Goal: Task Accomplishment & Management: Manage account settings

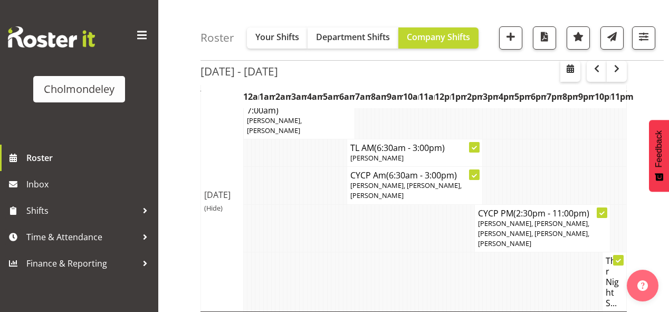
scroll to position [253, 0]
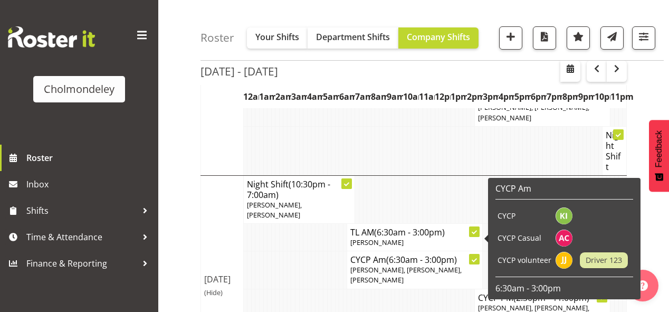
click at [397, 265] on span "[PERSON_NAME], [PERSON_NAME], [PERSON_NAME]" at bounding box center [405, 275] width 111 height 20
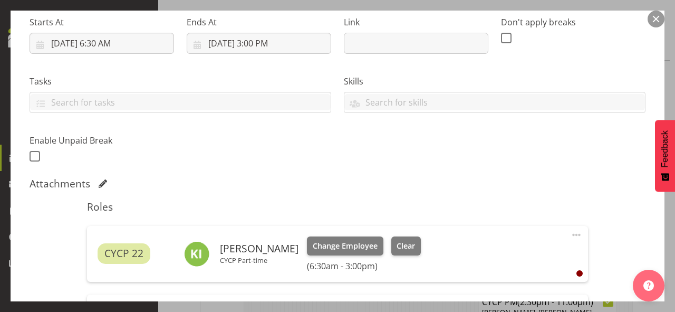
scroll to position [211, 0]
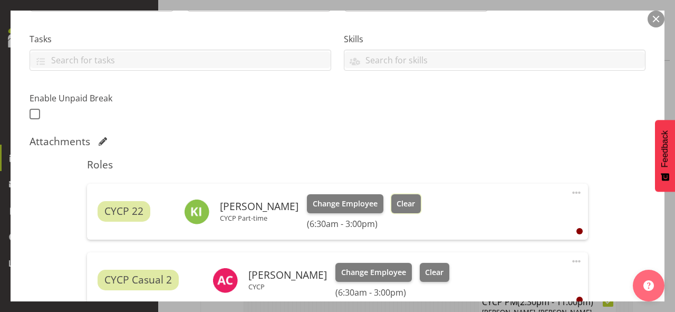
click at [399, 203] on span "Clear" at bounding box center [406, 204] width 18 height 12
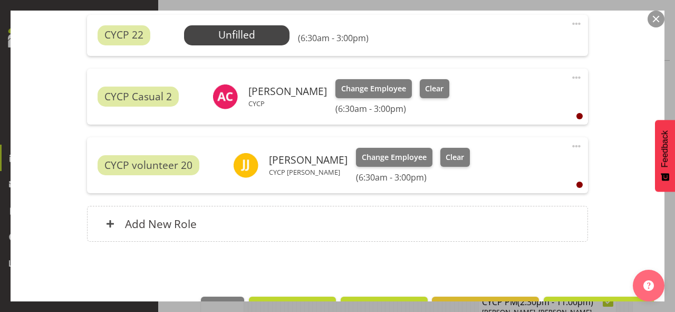
scroll to position [414, 0]
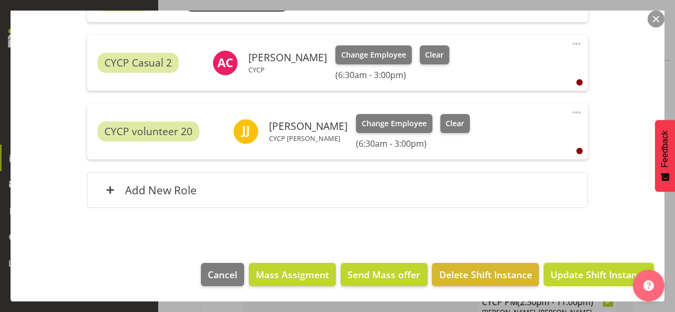
click at [557, 277] on span "Update Shift Instance" at bounding box center [599, 275] width 97 height 14
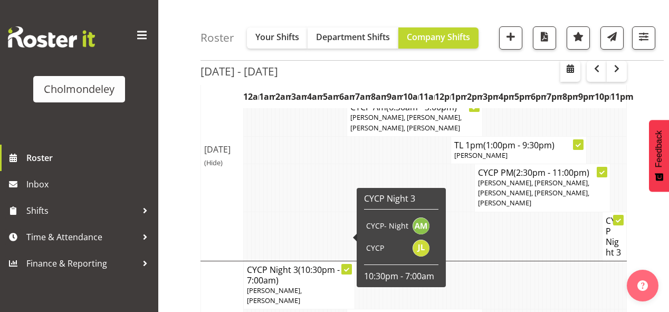
scroll to position [504, 0]
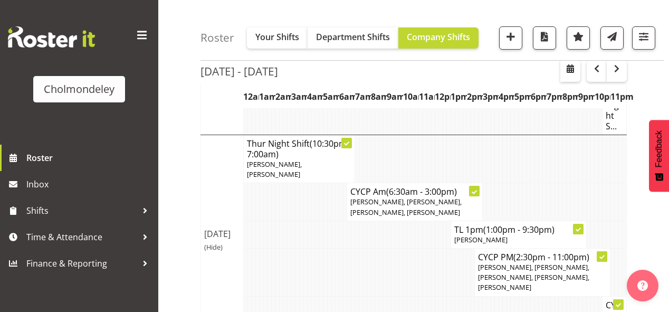
click at [306, 248] on td at bounding box center [305, 272] width 4 height 48
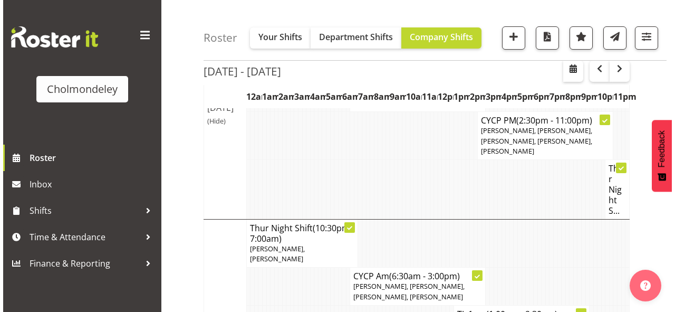
scroll to position [336, 0]
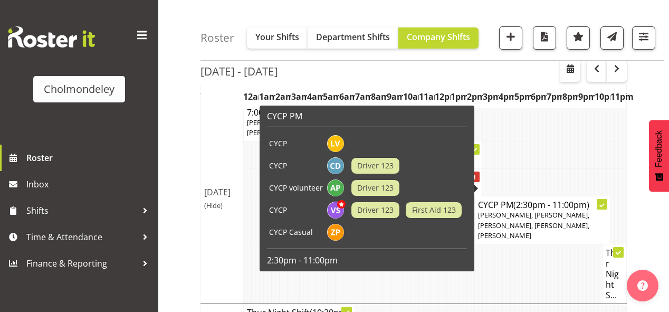
click at [521, 210] on span "[PERSON_NAME], [PERSON_NAME], [PERSON_NAME], [PERSON_NAME], [PERSON_NAME]" at bounding box center [533, 225] width 111 height 30
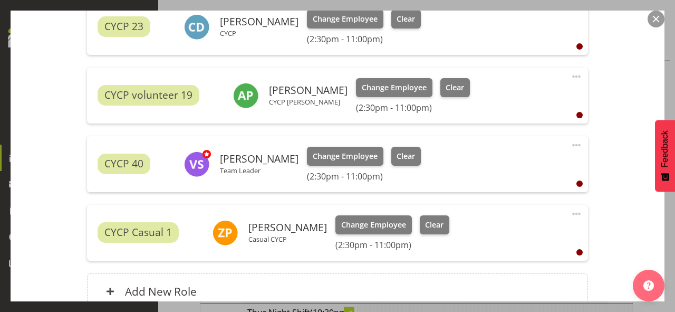
scroll to position [549, 0]
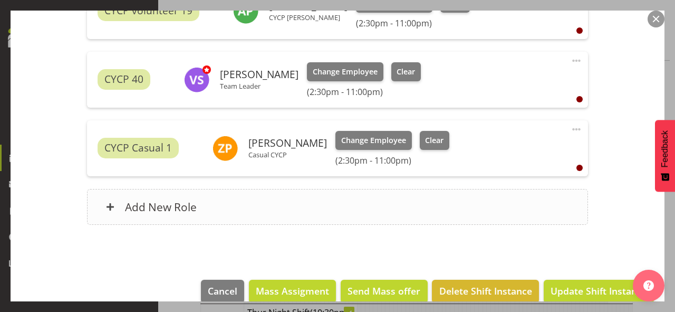
click at [270, 201] on div "Add New Role" at bounding box center [337, 207] width 501 height 36
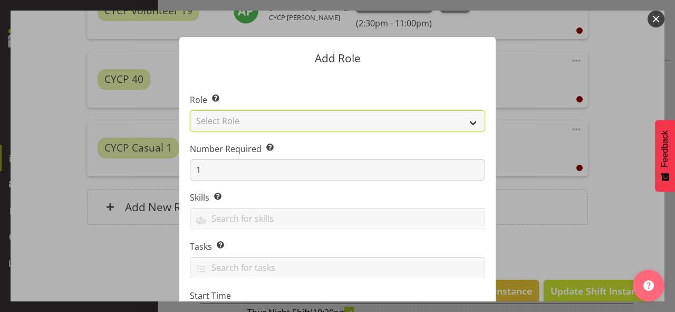
click at [247, 119] on select "Select Role Awhi Team CYCP CYCP Casual CYCP Part Time CYCP volunteer CYCP- Nigh…" at bounding box center [338, 120] width 296 height 21
select select "206"
click at [190, 110] on select "Select Role Awhi Team CYCP CYCP Casual CYCP Part Time CYCP volunteer CYCP- Nigh…" at bounding box center [338, 120] width 296 height 21
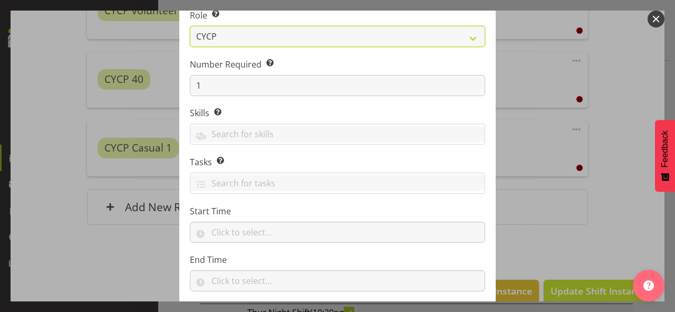
scroll to position [145, 0]
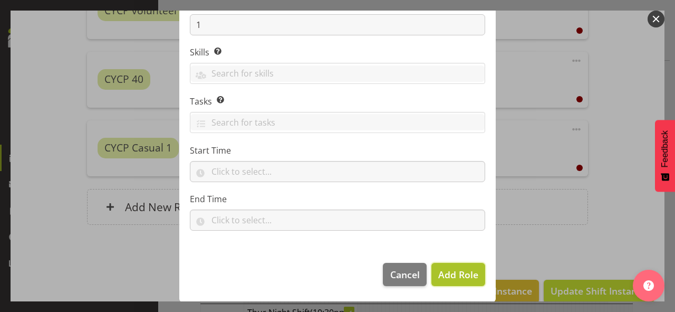
click at [447, 272] on span "Add Role" at bounding box center [459, 274] width 40 height 13
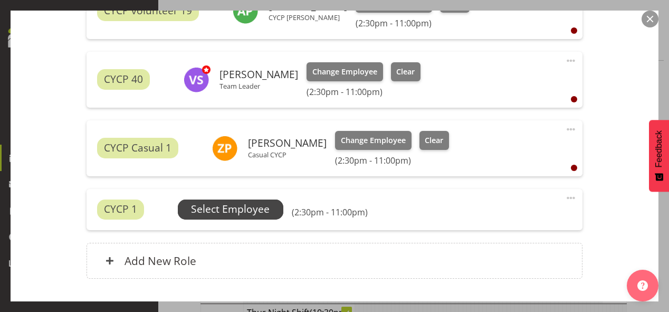
click at [250, 205] on span "Select Employee" at bounding box center [230, 209] width 79 height 15
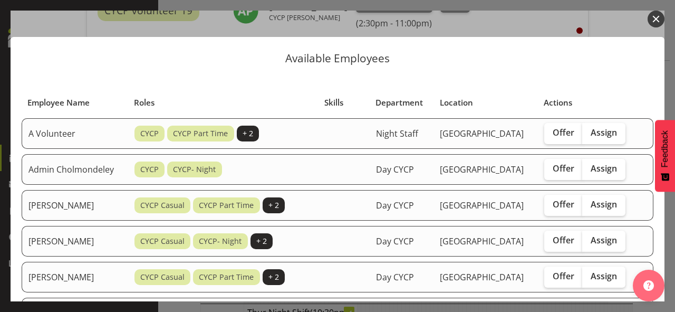
scroll to position [169, 0]
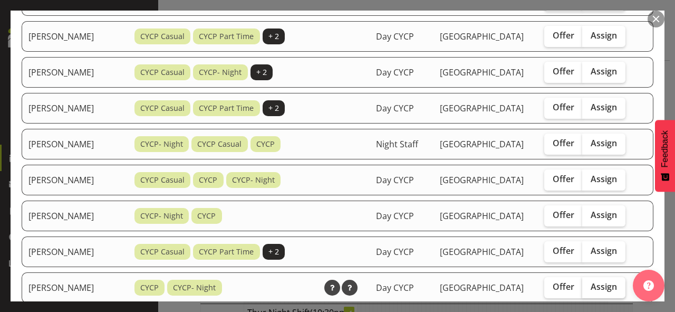
click at [606, 281] on span "Assign" at bounding box center [604, 286] width 26 height 11
click at [589, 283] on input "Assign" at bounding box center [586, 286] width 7 height 7
checkbox input "true"
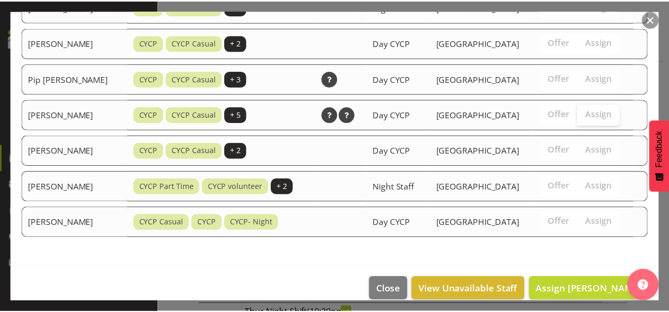
scroll to position [846, 0]
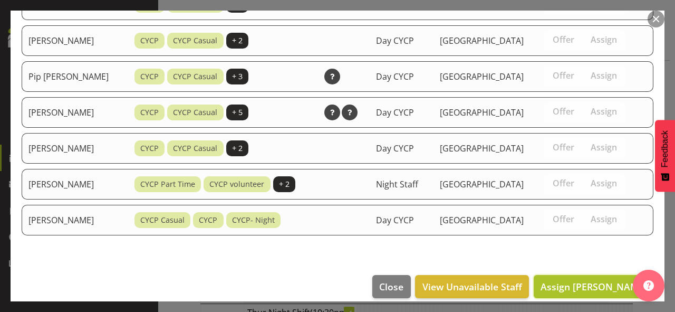
click at [592, 280] on span "Assign [PERSON_NAME]" at bounding box center [594, 286] width 107 height 13
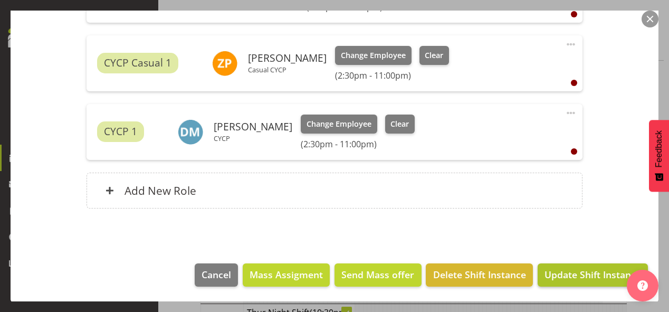
scroll to position [378, 0]
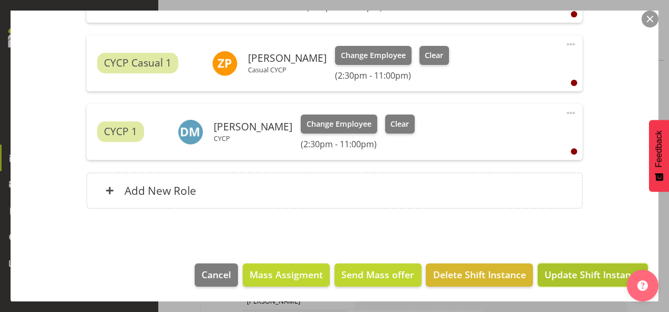
click at [560, 274] on span "Update Shift Instance" at bounding box center [593, 275] width 97 height 14
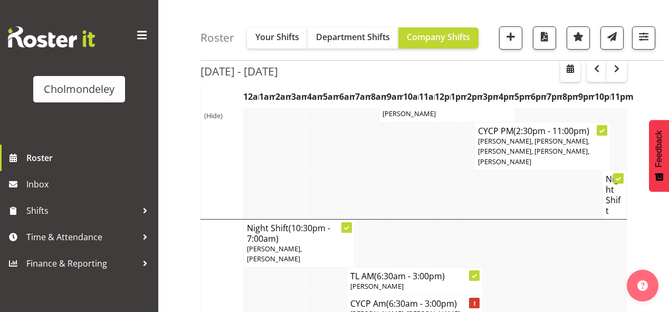
scroll to position [252, 0]
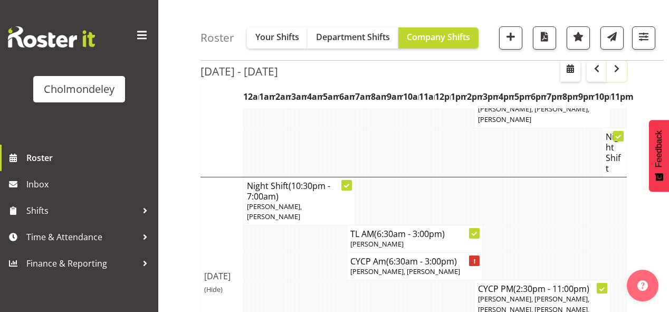
click at [621, 69] on span "button" at bounding box center [617, 68] width 13 height 13
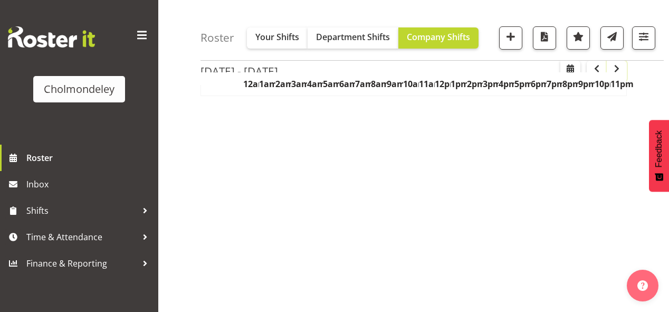
scroll to position [209, 0]
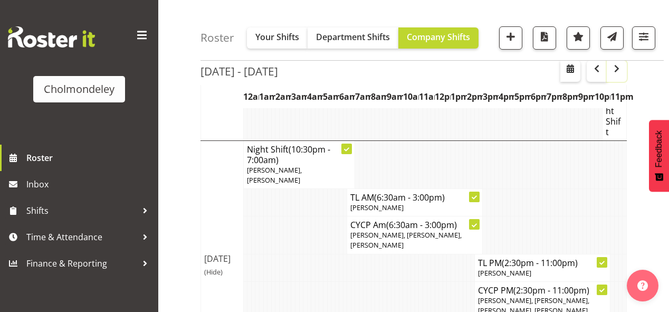
scroll to position [691, 0]
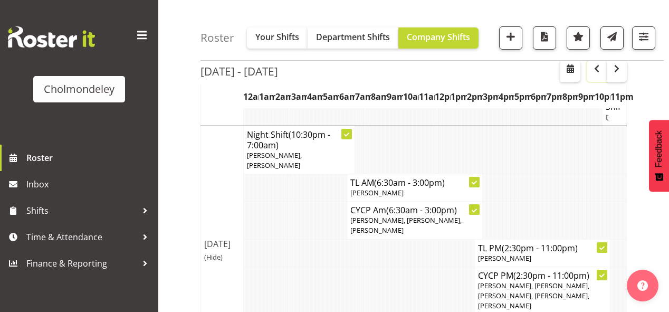
click at [596, 69] on span "button" at bounding box center [596, 68] width 13 height 13
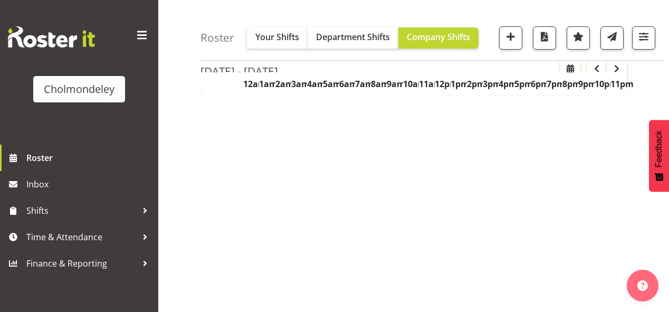
scroll to position [209, 0]
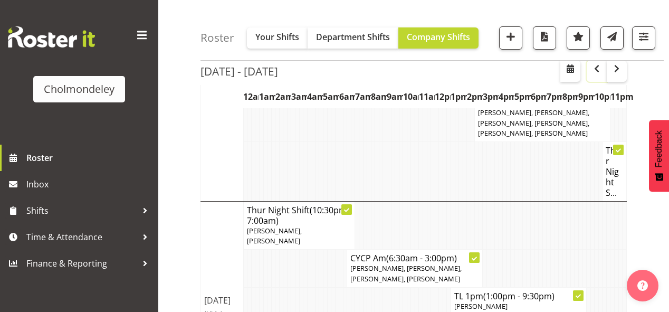
scroll to position [354, 0]
